Goal: Task Accomplishment & Management: Complete application form

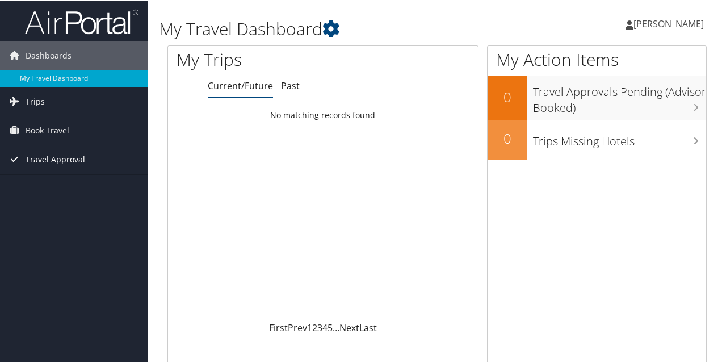
click at [47, 158] on span "Travel Approval" at bounding box center [56, 158] width 60 height 28
click at [47, 127] on span "Book Travel" at bounding box center [48, 129] width 44 height 28
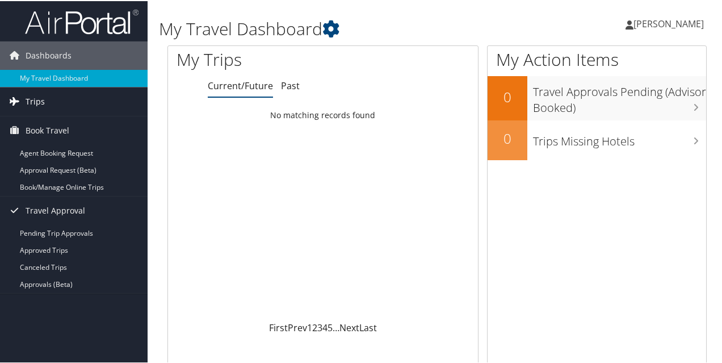
click at [49, 103] on link "Trips" at bounding box center [74, 100] width 148 height 28
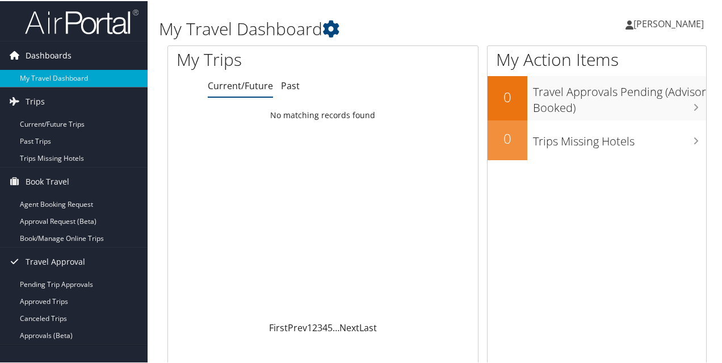
click at [47, 55] on span "Dashboards" at bounding box center [49, 54] width 46 height 28
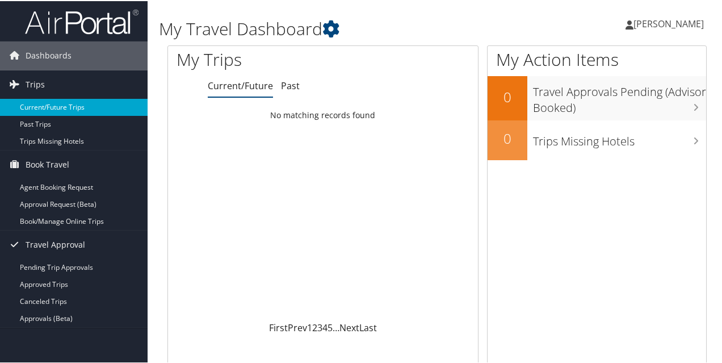
click at [42, 112] on link "Current/Future Trips" at bounding box center [74, 106] width 148 height 17
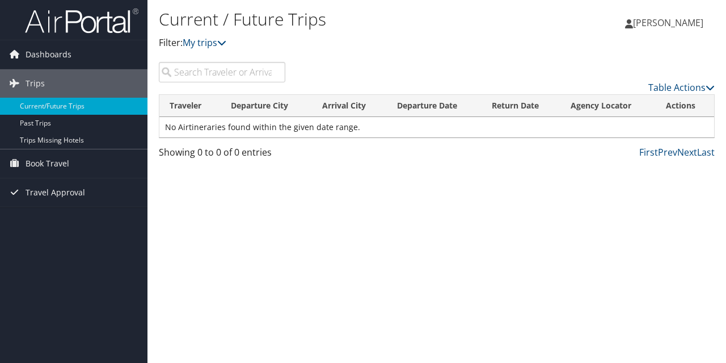
click at [222, 73] on input "search" at bounding box center [222, 72] width 127 height 20
type input "rental cars"
click at [54, 197] on span "Travel Approval" at bounding box center [56, 192] width 60 height 28
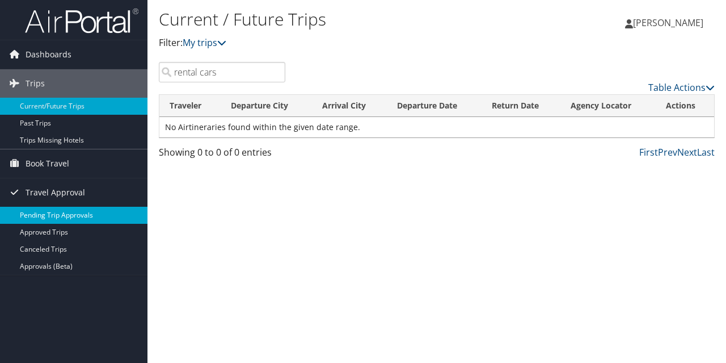
click at [67, 215] on link "Pending Trip Approvals" at bounding box center [74, 215] width 148 height 17
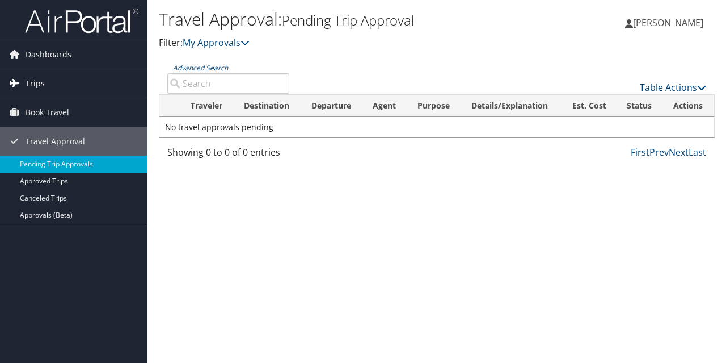
click at [28, 84] on span "Trips" at bounding box center [35, 83] width 19 height 28
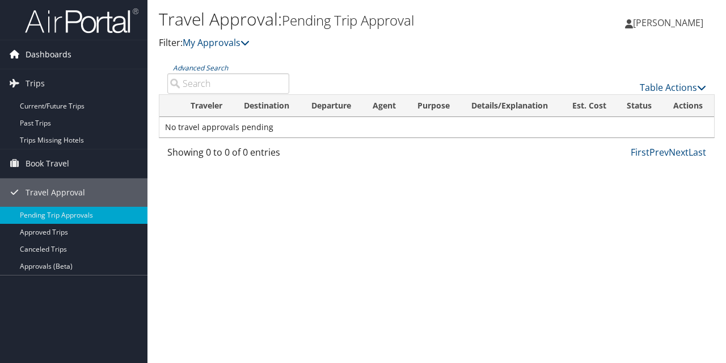
click at [36, 54] on span "Dashboards" at bounding box center [49, 54] width 46 height 28
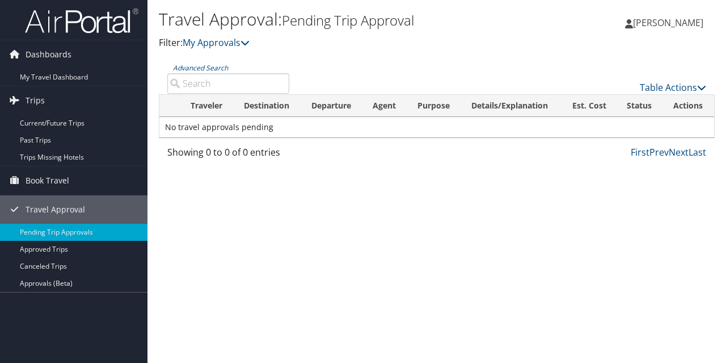
click at [85, 19] on img at bounding box center [81, 20] width 113 height 27
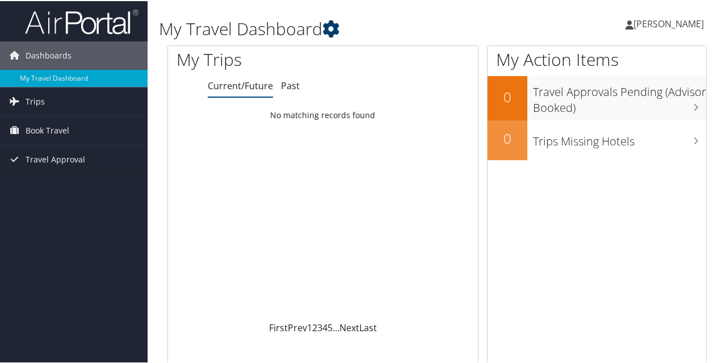
click at [337, 26] on icon at bounding box center [330, 27] width 17 height 17
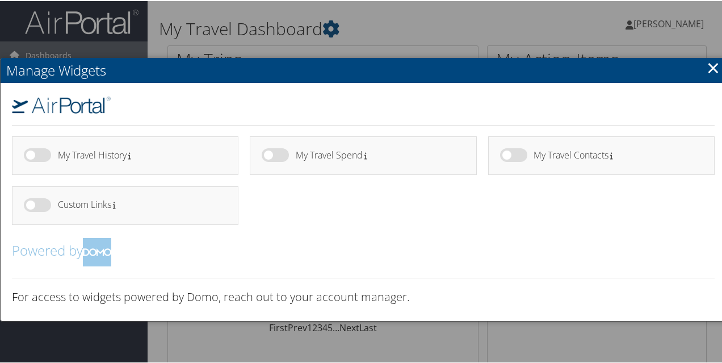
click at [79, 156] on h4 "My Travel History" at bounding box center [138, 154] width 161 height 10
click at [713, 70] on link "×" at bounding box center [712, 66] width 13 height 23
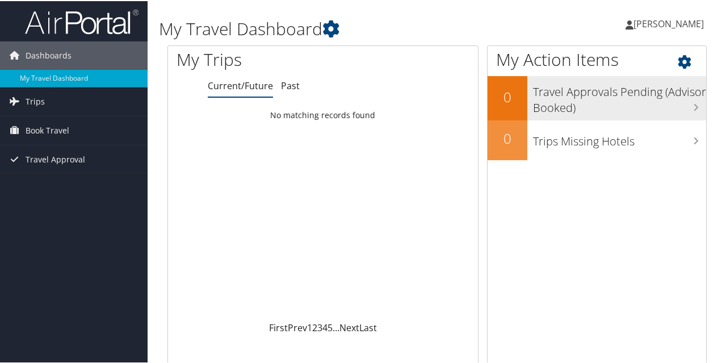
click at [681, 100] on h3 "Travel Approvals Pending (Advisor Booked)" at bounding box center [619, 95] width 173 height 37
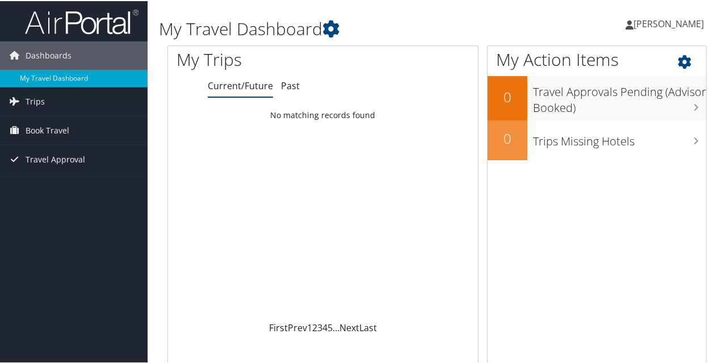
click at [679, 54] on icon at bounding box center [694, 57] width 33 height 19
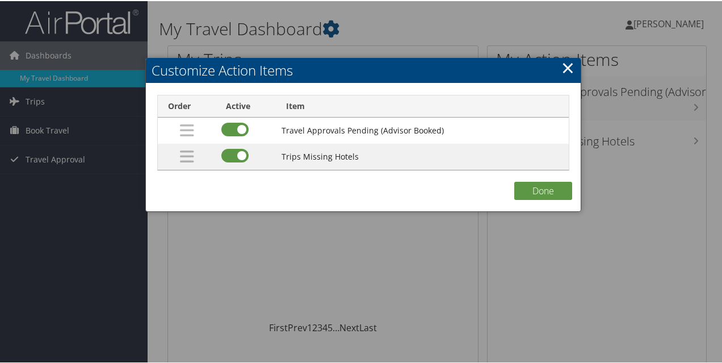
click at [562, 68] on link "×" at bounding box center [567, 66] width 13 height 23
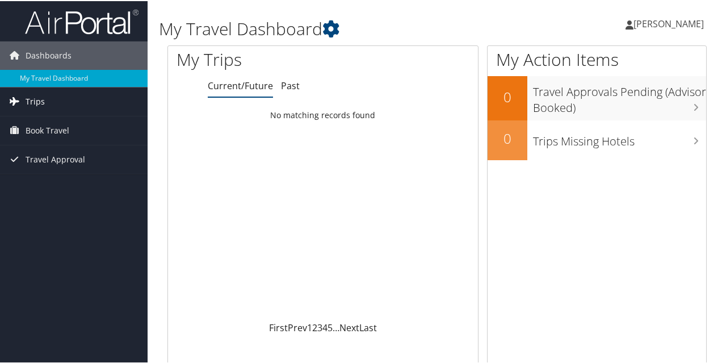
click at [35, 100] on span "Trips" at bounding box center [35, 100] width 19 height 28
click at [57, 184] on span "Book Travel" at bounding box center [48, 180] width 44 height 28
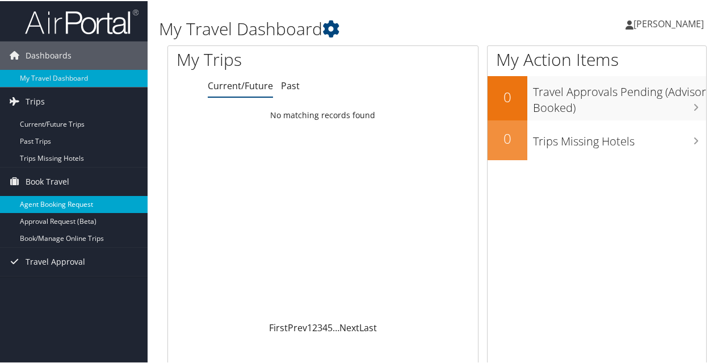
click at [57, 207] on link "Agent Booking Request" at bounding box center [74, 203] width 148 height 17
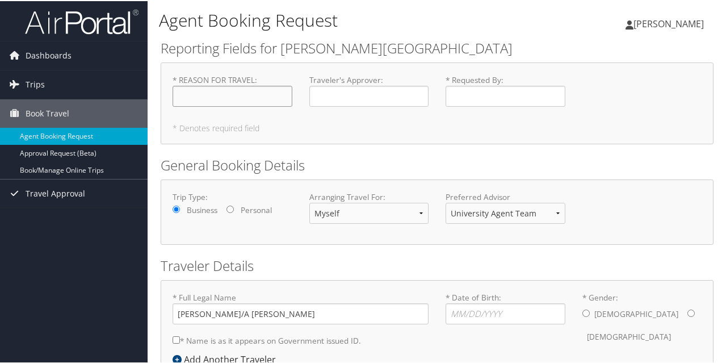
click at [239, 87] on input "* REASON FOR TRAVEL : Required" at bounding box center [233, 95] width 120 height 21
type input "ITA Regionals Tournament"
click at [335, 92] on input "Traveler's Approver : Required" at bounding box center [369, 95] width 120 height 21
click at [491, 98] on input "* Requested By : Required" at bounding box center [505, 95] width 120 height 21
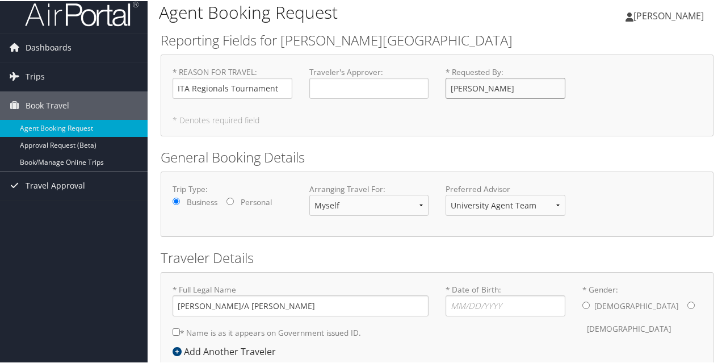
scroll to position [72, 0]
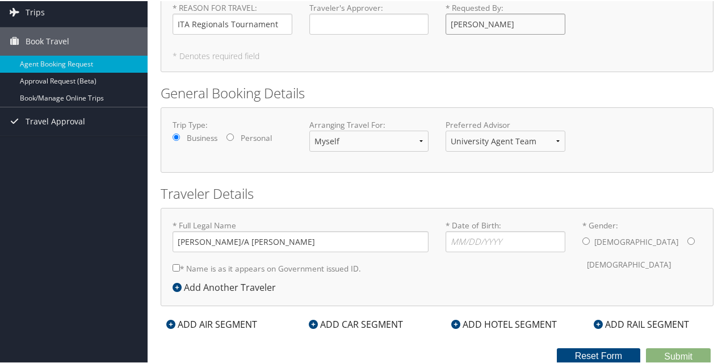
type input "[PERSON_NAME]"
click at [527, 140] on select "University Agent Team University Agent Team University Agent Team" at bounding box center [505, 139] width 120 height 21
click at [472, 241] on input "* Date of Birth: Invalid Date" at bounding box center [505, 240] width 120 height 21
type input "09/16/1984"
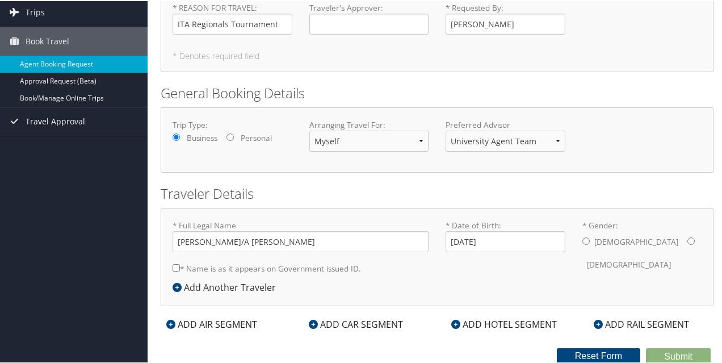
click at [584, 239] on input "* Gender: Male Female" at bounding box center [585, 239] width 7 height 7
radio input "true"
click at [176, 266] on input "* Name is as it appears on Government issued ID." at bounding box center [176, 266] width 7 height 7
checkbox input "true"
click at [372, 319] on div "ADD CAR SEGMENT" at bounding box center [356, 323] width 106 height 14
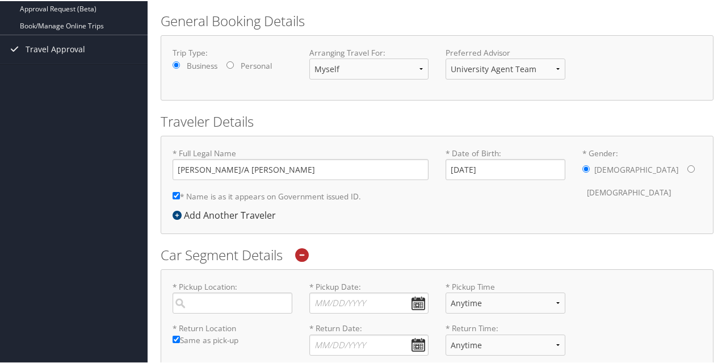
scroll to position [284, 0]
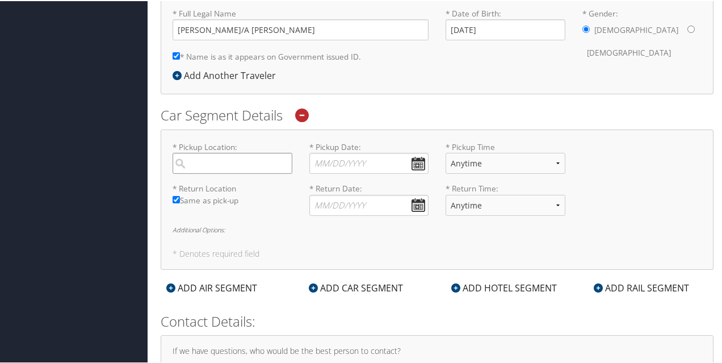
click at [218, 164] on input "search" at bounding box center [233, 162] width 120 height 21
type input "e"
click at [230, 201] on div "City" at bounding box center [234, 200] width 104 height 15
click at [230, 173] on input "enter" at bounding box center [233, 162] width 120 height 21
type input "Enterprise"
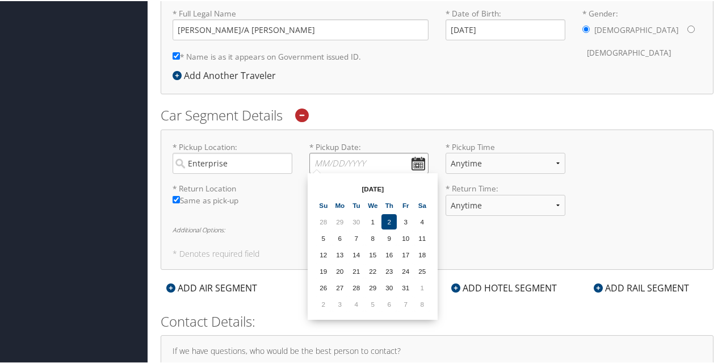
click at [348, 158] on input "* Pickup Date: Dates must be valid" at bounding box center [369, 162] width 120 height 21
click at [390, 220] on td "2" at bounding box center [388, 220] width 15 height 15
type input "10/02/2025"
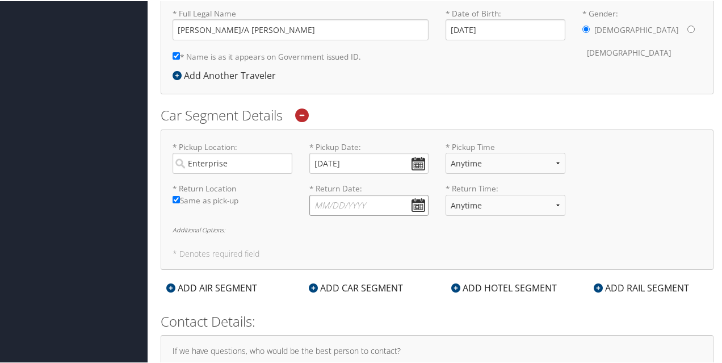
click at [413, 201] on input "* Return Date: Dates must be valid" at bounding box center [369, 204] width 120 height 21
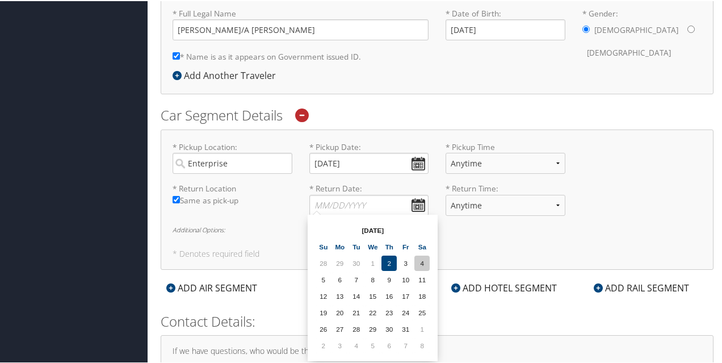
click at [427, 263] on td "4" at bounding box center [421, 261] width 15 height 15
type input "10/04/2025"
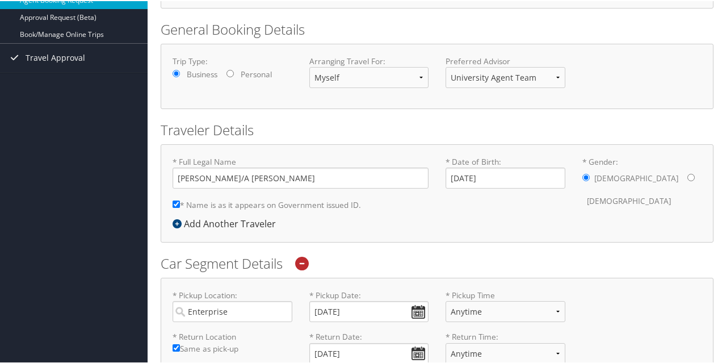
scroll to position [227, 0]
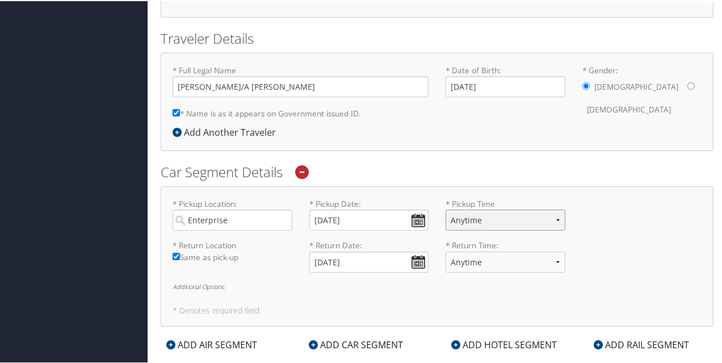
click at [512, 221] on select "Anytime 12:00 AM 1:00 AM 2:00 AM 3:00 AM 4:00 AM 5:00 AM 6:00 AM 7:00 AM 8:00 A…" at bounding box center [505, 218] width 120 height 21
select select "10:00 AM"
click at [445, 208] on select "Anytime 12:00 AM 1:00 AM 2:00 AM 3:00 AM 4:00 AM 5:00 AM 6:00 AM 7:00 AM 8:00 A…" at bounding box center [505, 218] width 120 height 21
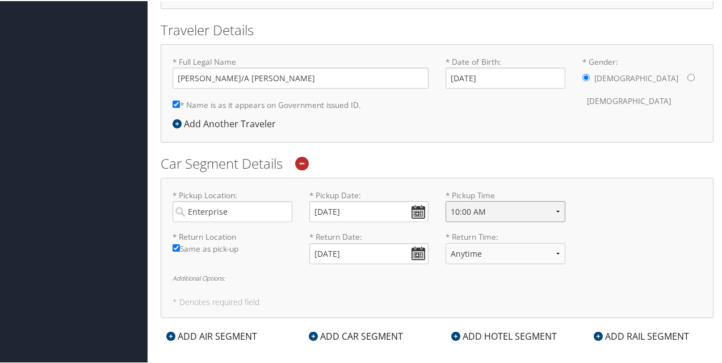
scroll to position [340, 0]
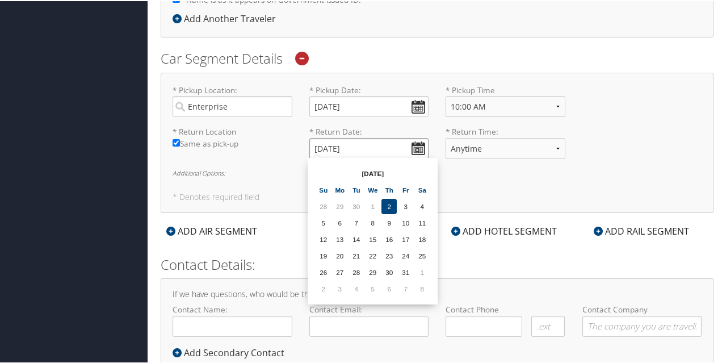
click at [407, 145] on input "10/04/2025" at bounding box center [369, 147] width 120 height 21
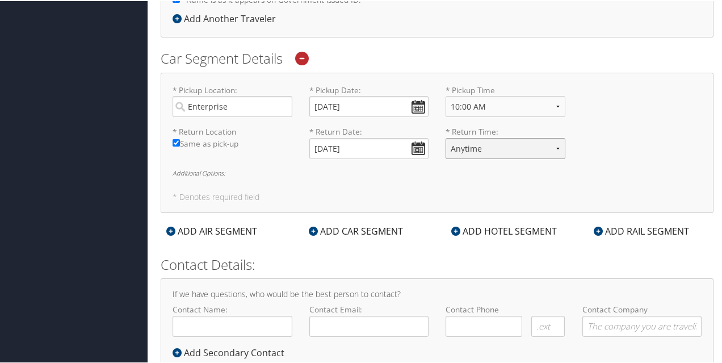
click at [490, 148] on select "Anytime 12:00 AM 1:00 AM 2:00 AM 3:00 AM 4:00 AM 5:00 AM 6:00 AM 7:00 AM 8:00 A…" at bounding box center [505, 147] width 120 height 21
select select "4:00 PM"
click at [445, 137] on select "Anytime 12:00 AM 1:00 AM 2:00 AM 3:00 AM 4:00 AM 5:00 AM 6:00 AM 7:00 AM 8:00 A…" at bounding box center [505, 147] width 120 height 21
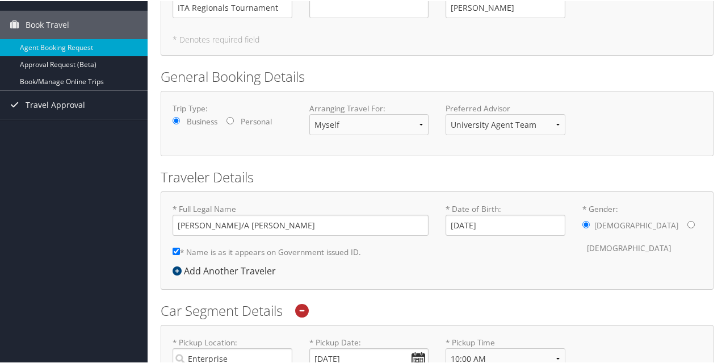
scroll to position [0, 0]
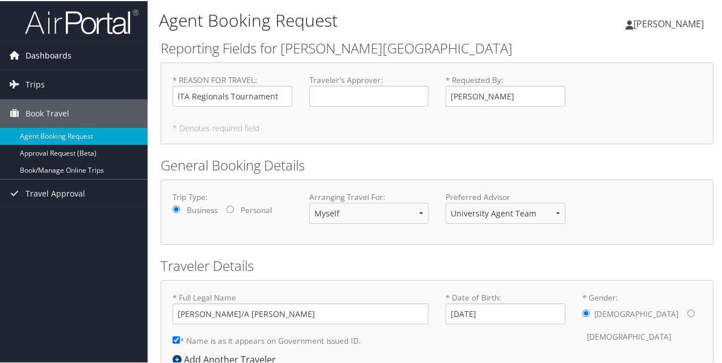
click at [46, 53] on span "Dashboards" at bounding box center [49, 54] width 46 height 28
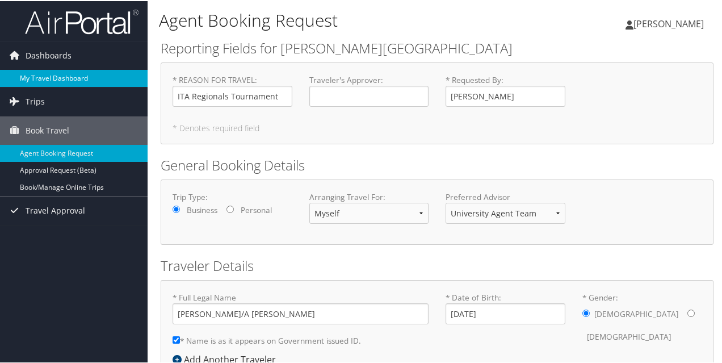
click at [74, 73] on link "My Travel Dashboard" at bounding box center [74, 77] width 148 height 17
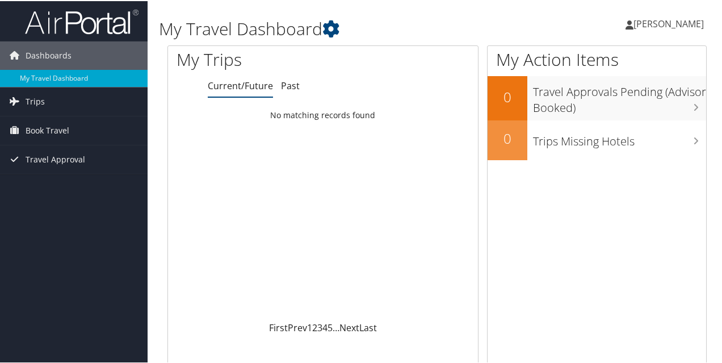
click at [686, 23] on span "[PERSON_NAME]" at bounding box center [668, 22] width 70 height 12
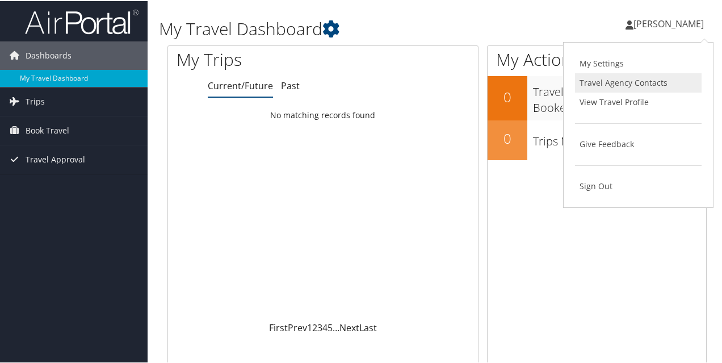
click at [587, 79] on link "Travel Agency Contacts" at bounding box center [638, 81] width 127 height 19
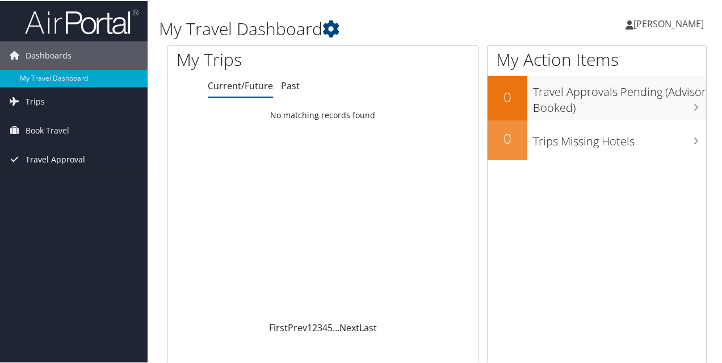
click at [35, 157] on span "Travel Approval" at bounding box center [56, 158] width 60 height 28
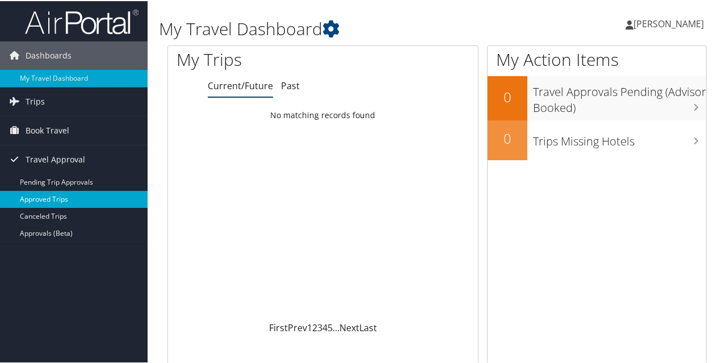
click at [86, 194] on link "Approved Trips" at bounding box center [74, 198] width 148 height 17
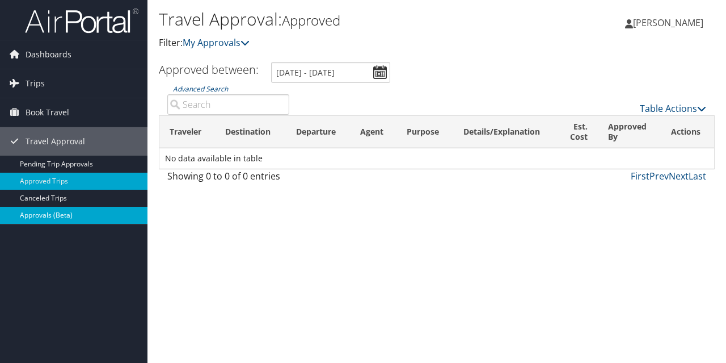
click at [53, 215] on link "Approvals (Beta)" at bounding box center [74, 215] width 148 height 17
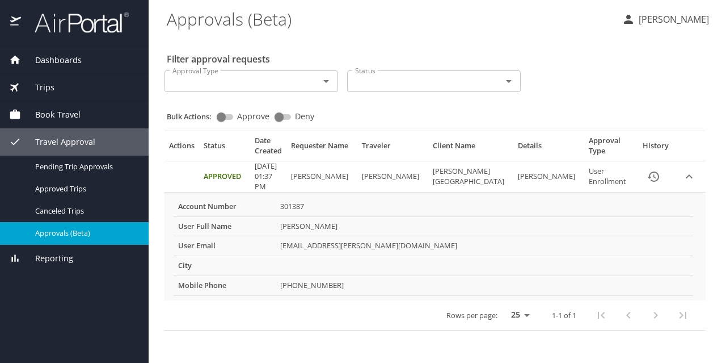
click at [24, 81] on span "Trips" at bounding box center [37, 87] width 33 height 12
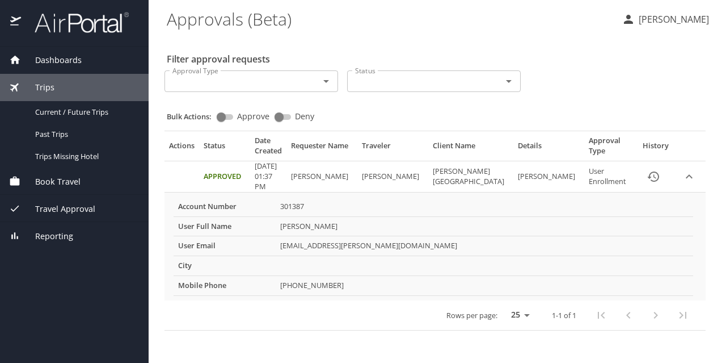
drag, startPoint x: 57, startPoint y: 57, endPoint x: 54, endPoint y: 68, distance: 11.0
click at [57, 57] on span "Dashboards" at bounding box center [51, 60] width 61 height 12
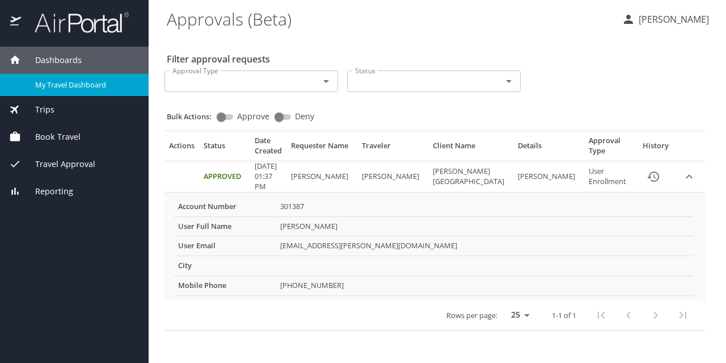
click at [62, 88] on span "My Travel Dashboard" at bounding box center [85, 84] width 100 height 11
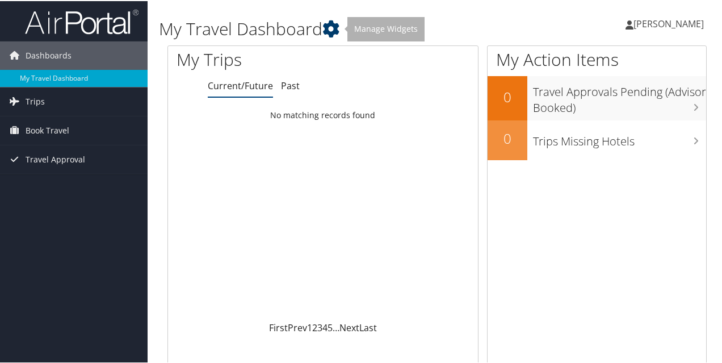
click at [334, 20] on icon at bounding box center [330, 27] width 17 height 17
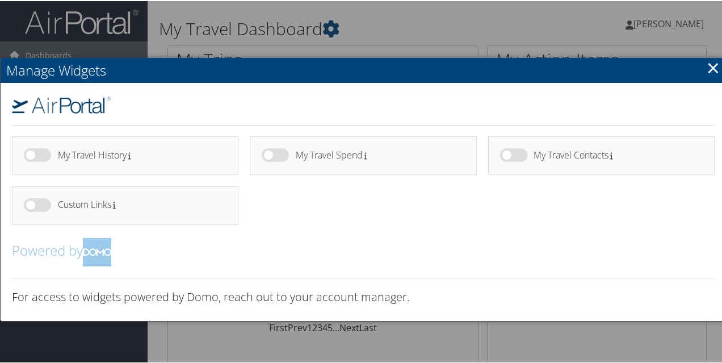
click at [715, 69] on h2 "Manage Widgets" at bounding box center [363, 69] width 725 height 25
click at [706, 68] on link "×" at bounding box center [712, 66] width 13 height 23
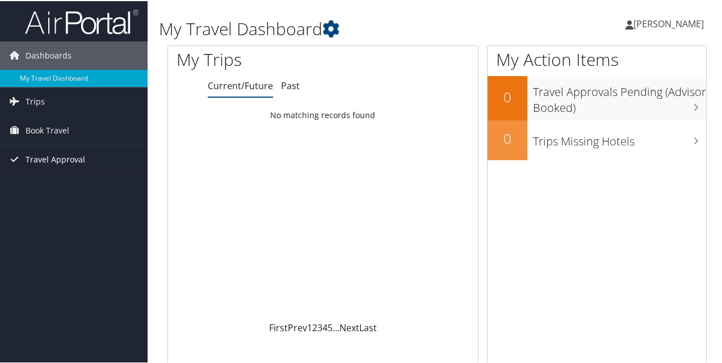
click at [34, 159] on span "Travel Approval" at bounding box center [56, 158] width 60 height 28
click at [658, 27] on span "[PERSON_NAME]" at bounding box center [668, 22] width 70 height 12
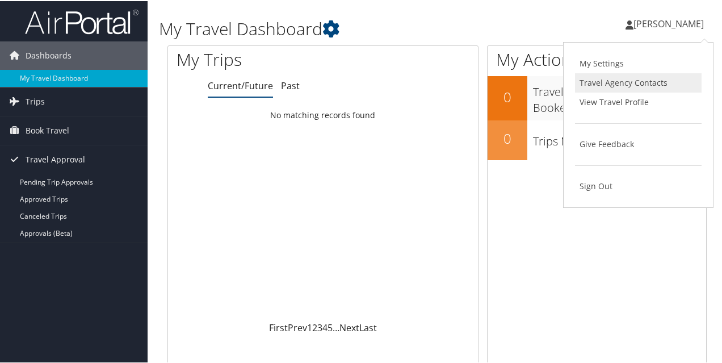
click at [646, 81] on link "Travel Agency Contacts" at bounding box center [638, 81] width 127 height 19
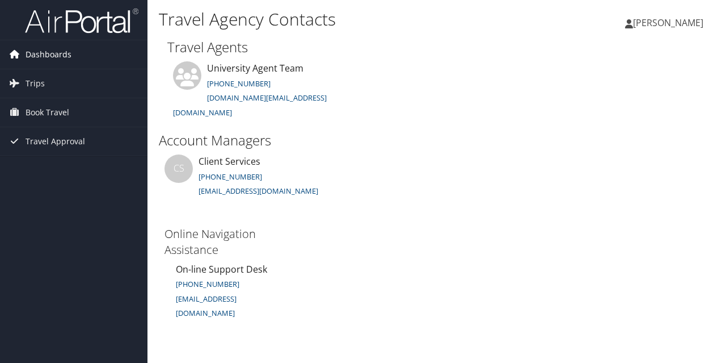
click at [52, 53] on span "Dashboards" at bounding box center [49, 54] width 46 height 28
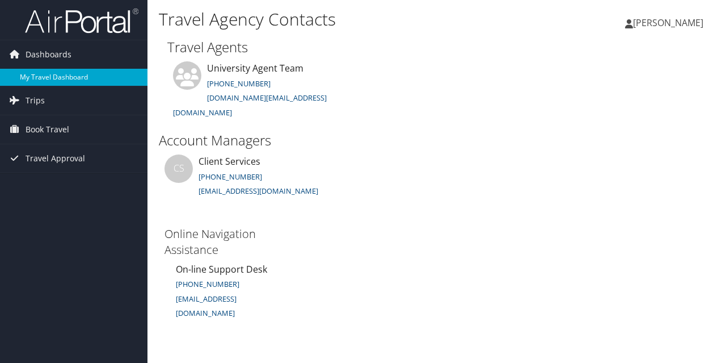
click at [60, 75] on link "My Travel Dashboard" at bounding box center [74, 77] width 148 height 17
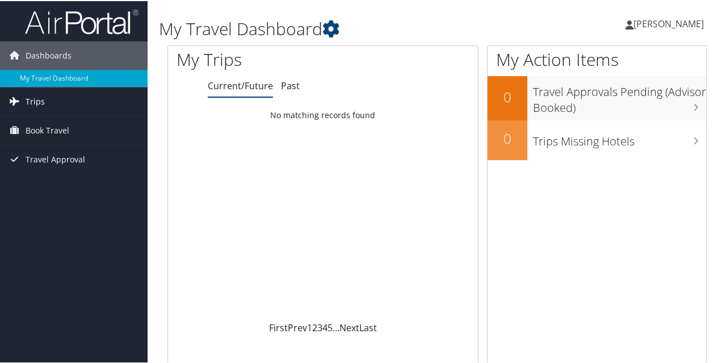
click at [60, 110] on link "Trips" at bounding box center [74, 100] width 148 height 28
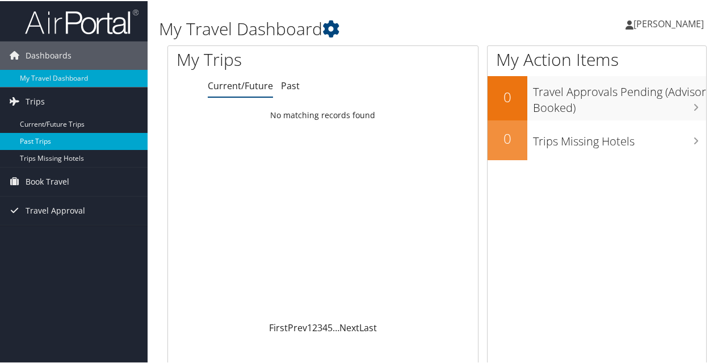
click at [60, 132] on link "Past Trips" at bounding box center [74, 140] width 148 height 17
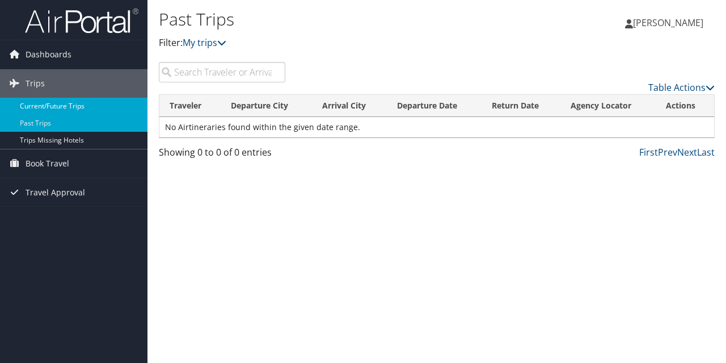
click at [115, 102] on link "Current/Future Trips" at bounding box center [74, 106] width 148 height 17
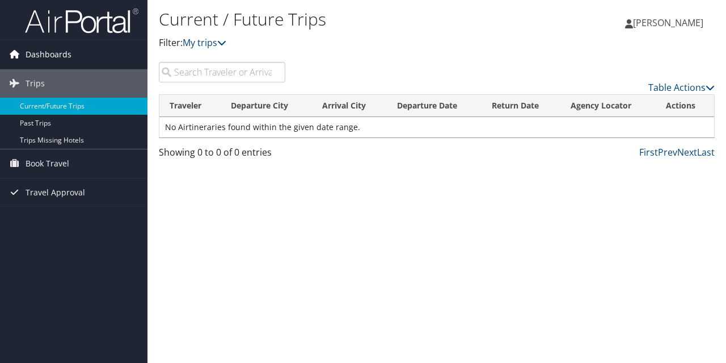
click at [11, 54] on icon at bounding box center [14, 53] width 17 height 17
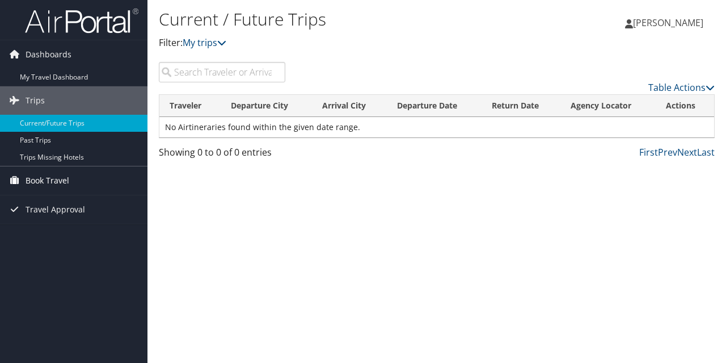
click at [31, 180] on span "Book Travel" at bounding box center [48, 180] width 44 height 28
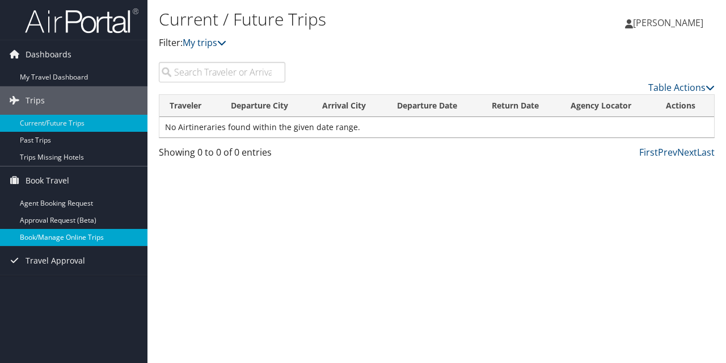
click at [66, 233] on link "Book/Manage Online Trips" at bounding box center [74, 237] width 148 height 17
